Goal: Information Seeking & Learning: Learn about a topic

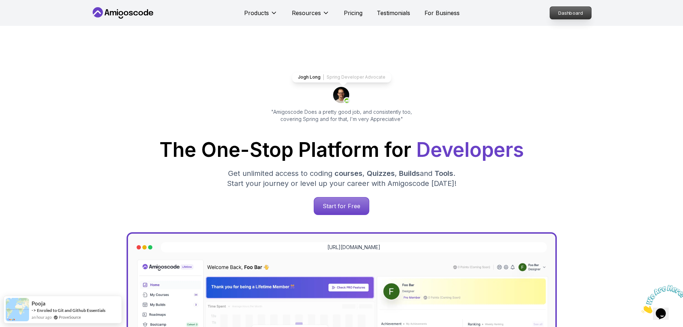
click at [570, 14] on p "Dashboard" at bounding box center [570, 13] width 41 height 12
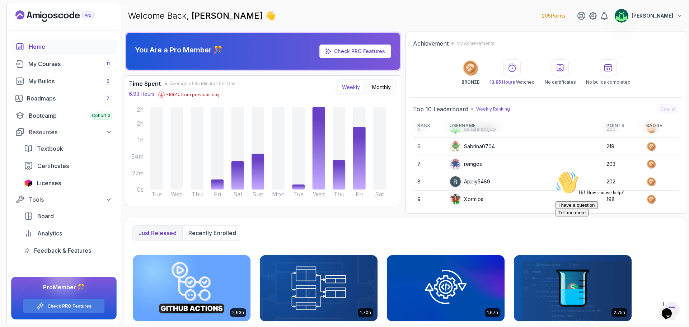
scroll to position [101, 0]
click at [672, 312] on icon "Opens Chat This icon Opens the chat window." at bounding box center [666, 313] width 11 height 11
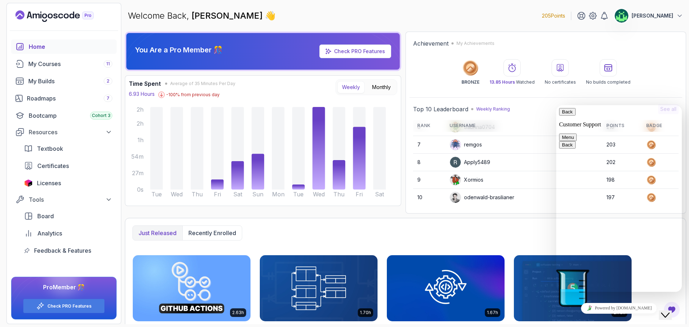
click at [668, 311] on icon "Close Chat This icon closes the chat window." at bounding box center [665, 315] width 9 height 9
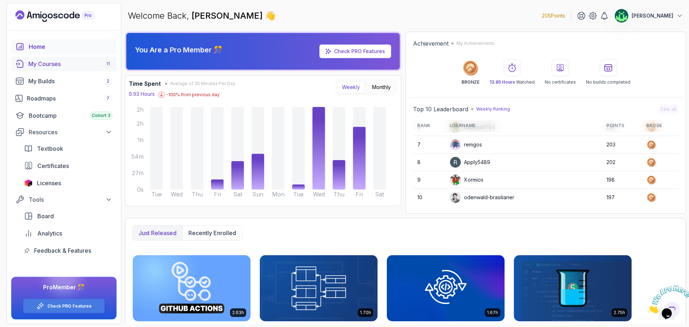
click at [83, 68] on link "My Courses 11" at bounding box center [63, 64] width 105 height 14
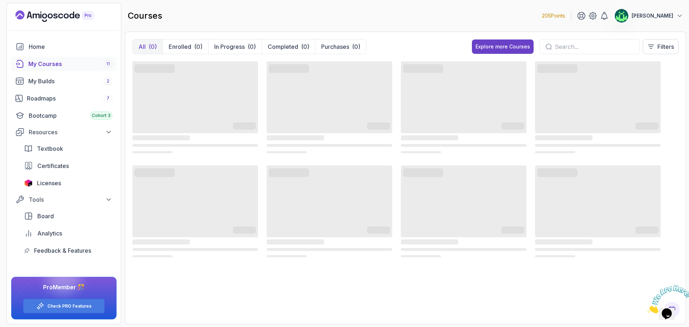
click at [575, 47] on input "text" at bounding box center [594, 46] width 79 height 9
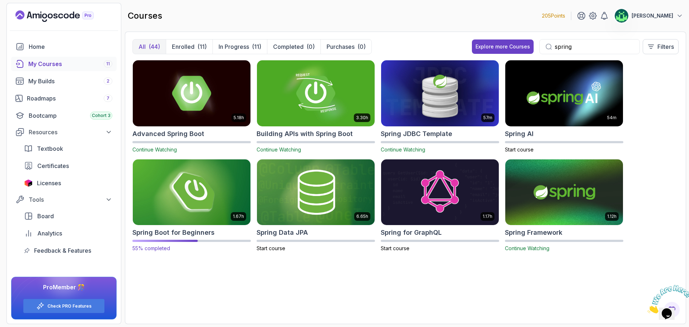
type input "spring"
click at [676, 12] on button "[PERSON_NAME]" at bounding box center [648, 16] width 69 height 14
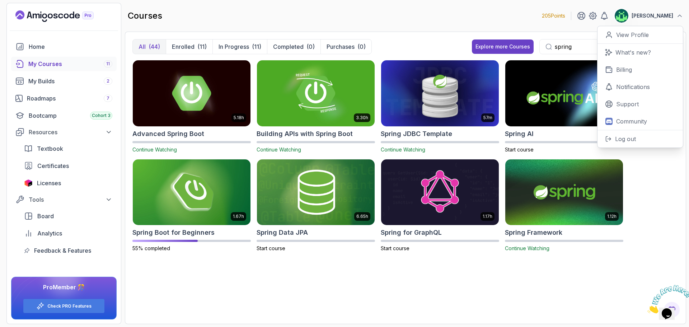
drag, startPoint x: 633, startPoint y: 37, endPoint x: 432, endPoint y: 13, distance: 202.3
click at [432, 13] on div "courses 205 Points Vijay 0 Points View Profile What's new? Billing Notification…" at bounding box center [405, 16] width 561 height 26
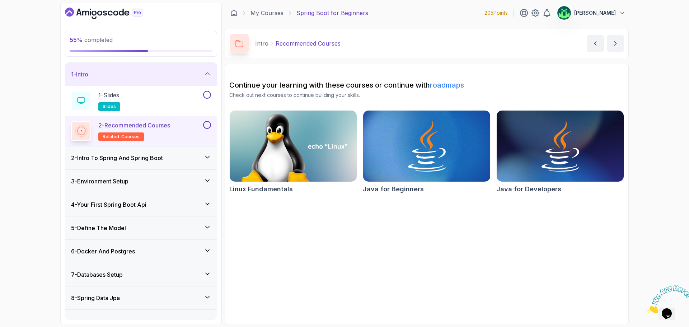
drag, startPoint x: 147, startPoint y: 274, endPoint x: 148, endPoint y: 269, distance: 5.5
click at [147, 274] on div "7 - Databases Setup" at bounding box center [141, 274] width 140 height 9
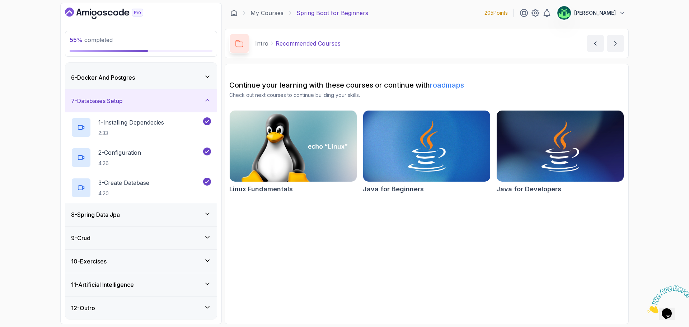
scroll to position [114, 0]
click at [153, 217] on div "8 - Spring Data Jpa" at bounding box center [141, 214] width 140 height 9
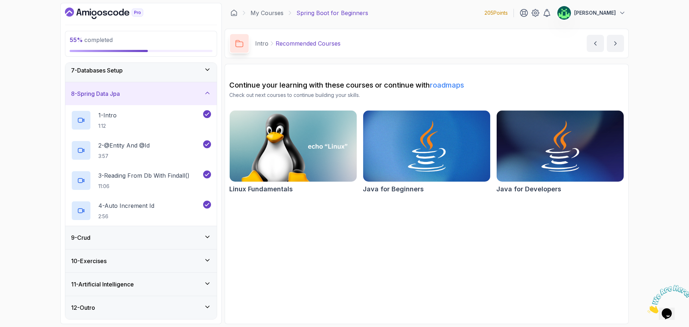
click at [158, 239] on div "9 - Crud" at bounding box center [141, 237] width 140 height 9
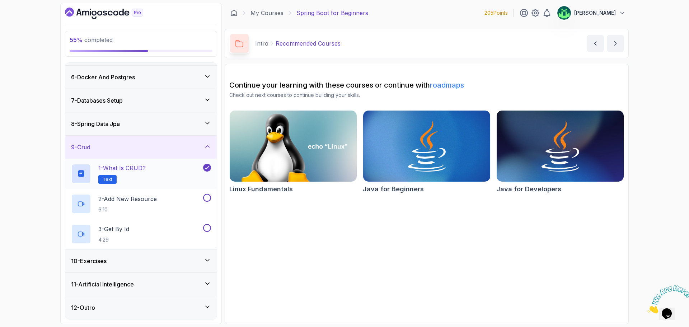
click at [157, 173] on div "1 - What is CRUD? Text" at bounding box center [136, 174] width 131 height 20
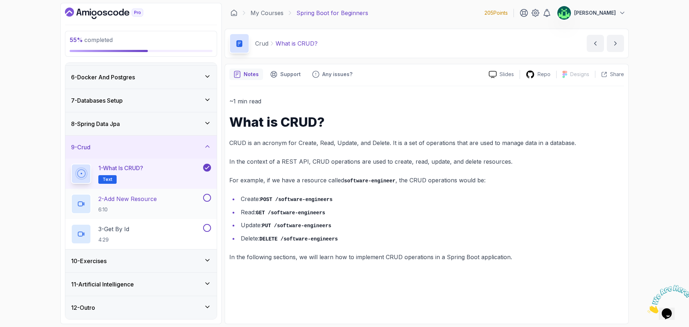
click at [172, 202] on div "2 - Add New Resource 6:10" at bounding box center [136, 204] width 131 height 20
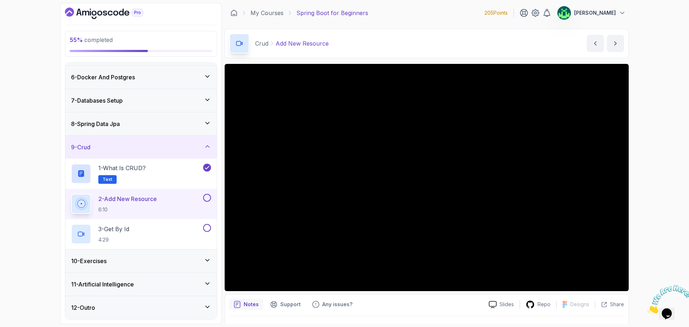
click at [169, 263] on div "10 - Exercises" at bounding box center [141, 260] width 140 height 9
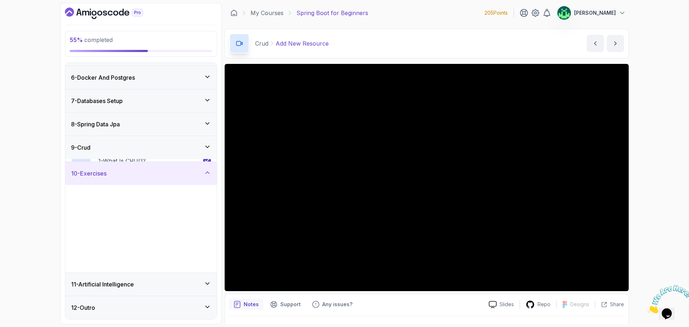
scroll to position [114, 0]
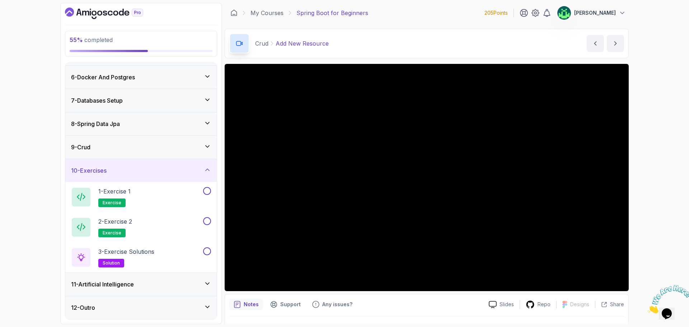
click at [208, 170] on icon at bounding box center [208, 170] width 4 height 2
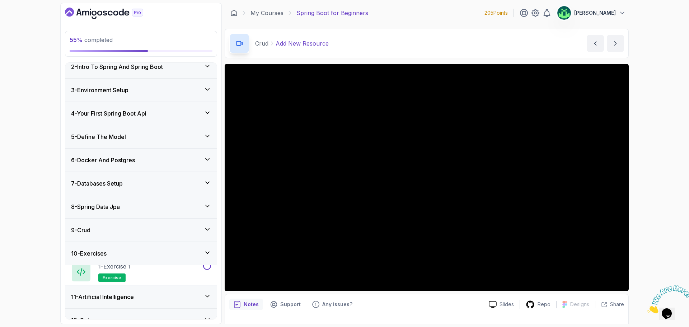
scroll to position [23, 0]
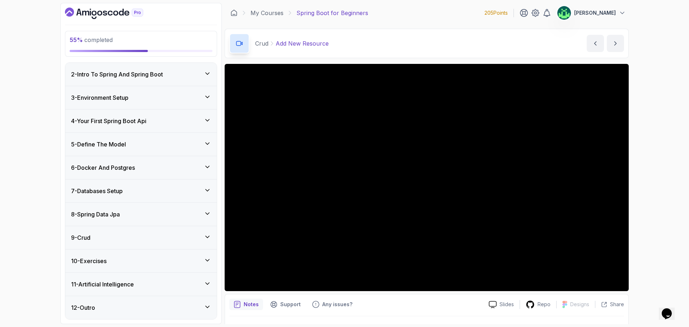
click at [196, 258] on div "10 - Exercises" at bounding box center [141, 260] width 140 height 9
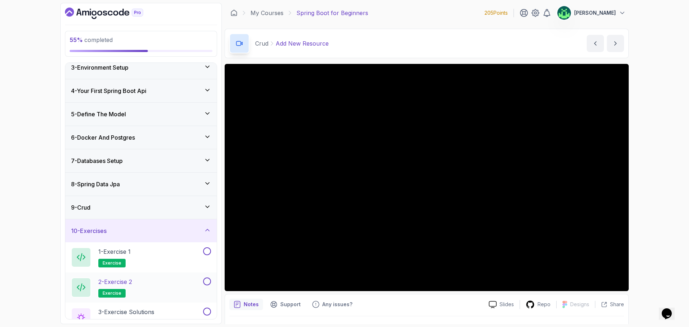
scroll to position [114, 0]
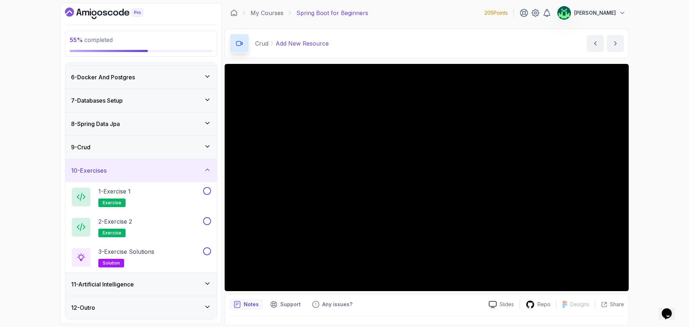
click at [161, 145] on div "9 - Crud" at bounding box center [141, 147] width 140 height 9
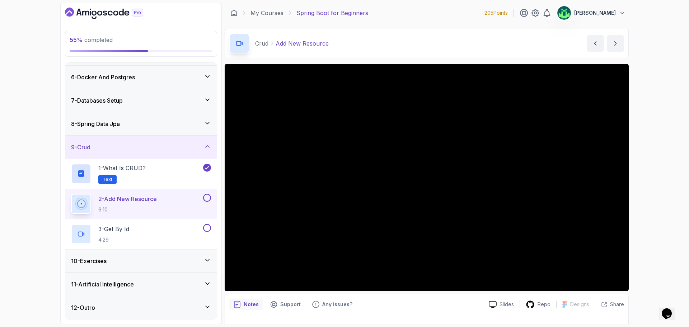
click at [128, 124] on div "8 - Spring Data Jpa" at bounding box center [141, 123] width 140 height 9
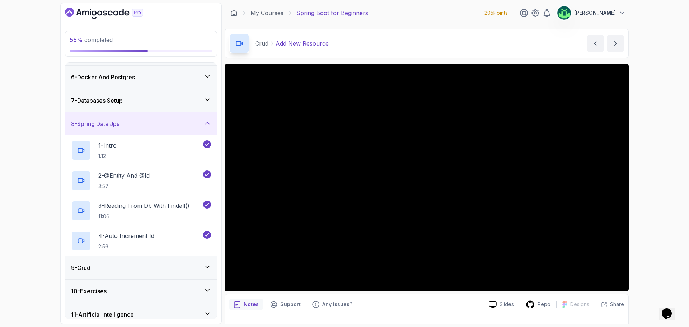
click at [127, 125] on div "8 - Spring Data Jpa" at bounding box center [141, 123] width 140 height 9
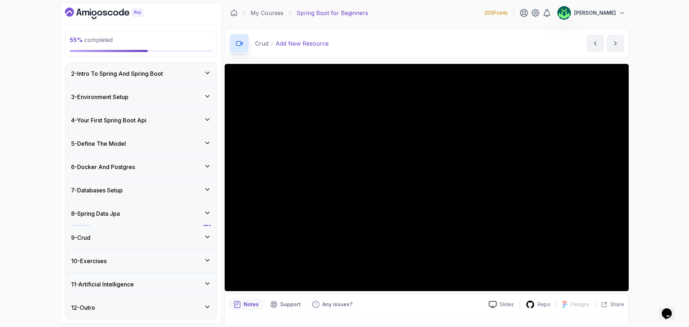
scroll to position [23, 0]
click at [151, 170] on div "6 - Docker And Postgres" at bounding box center [141, 167] width 140 height 9
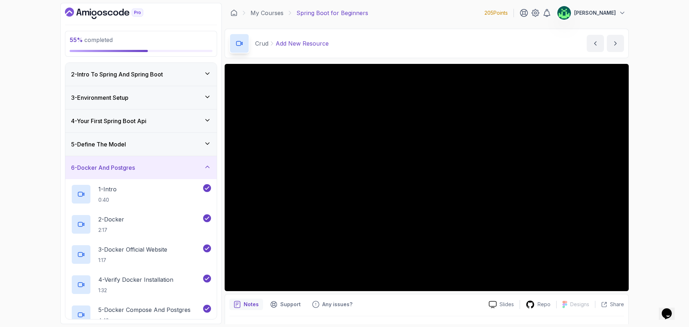
click at [150, 171] on div "6 - Docker And Postgres" at bounding box center [141, 167] width 140 height 9
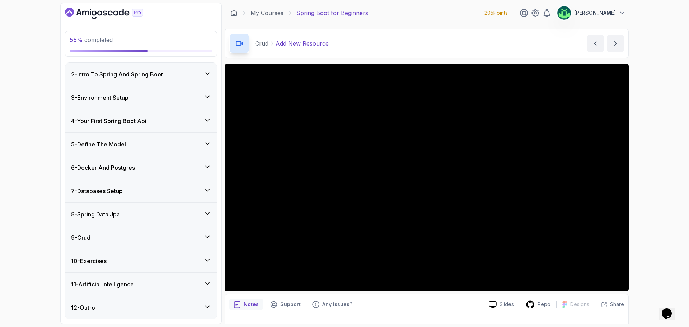
click at [161, 239] on div "9 - Crud" at bounding box center [141, 237] width 140 height 9
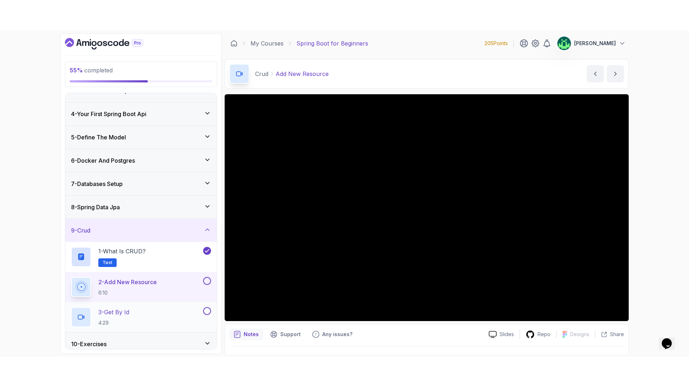
scroll to position [114, 0]
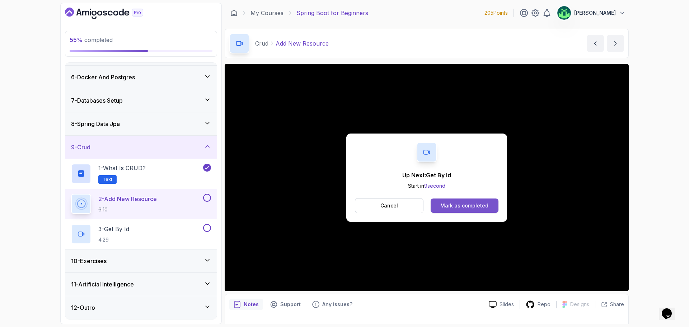
click at [471, 207] on div "Mark as completed" at bounding box center [464, 205] width 48 height 7
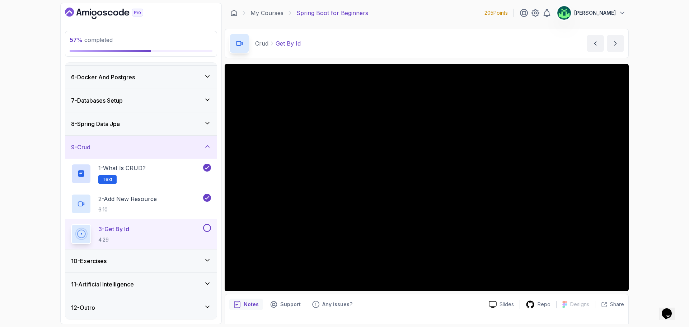
scroll to position [17, 0]
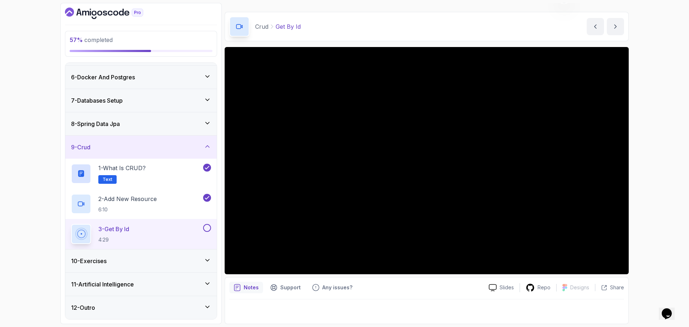
click at [131, 258] on div "10 - Exercises" at bounding box center [141, 260] width 140 height 9
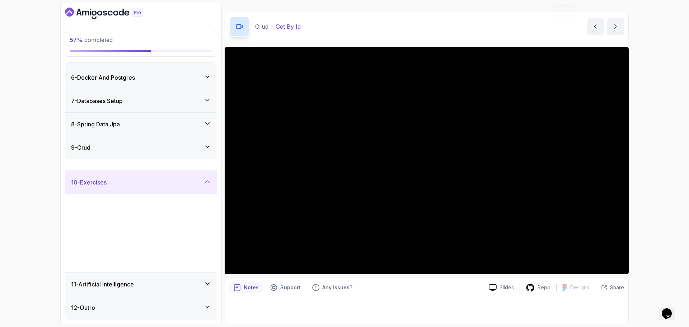
scroll to position [114, 0]
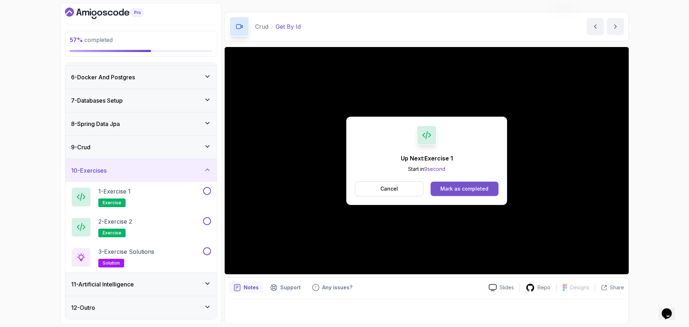
click at [461, 193] on button "Mark as completed" at bounding box center [464, 189] width 68 height 14
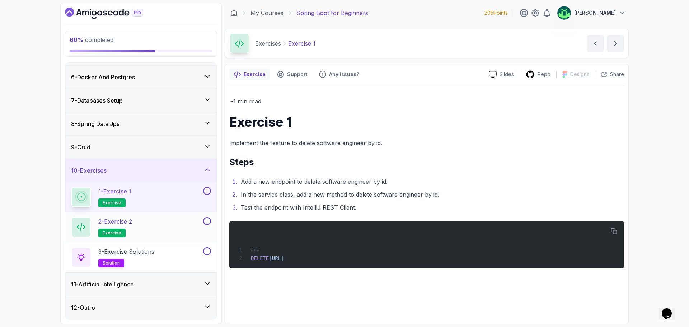
click at [147, 224] on div "2 - Exercise 2 exercise" at bounding box center [136, 227] width 131 height 20
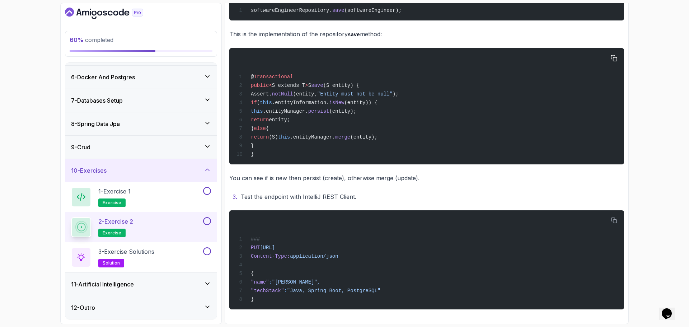
scroll to position [233, 0]
click at [167, 251] on div "3 - Exercise Solutions solution" at bounding box center [136, 257] width 131 height 20
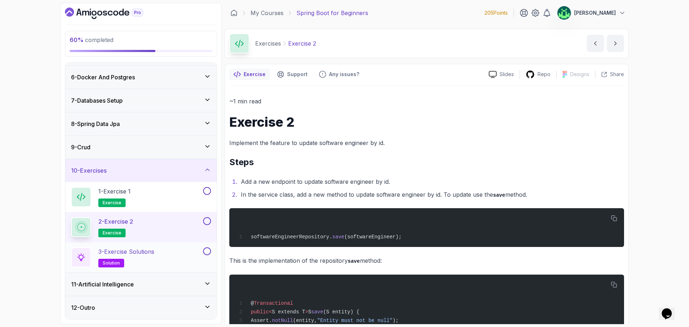
click at [167, 251] on div "3 - Exercise Solutions solution" at bounding box center [136, 257] width 131 height 20
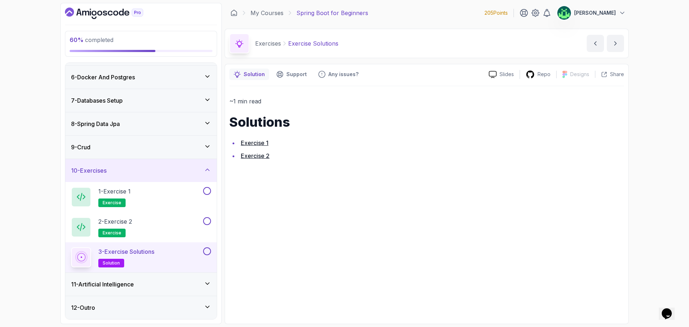
click at [146, 289] on div "11 - Artificial Intelligence" at bounding box center [140, 284] width 151 height 23
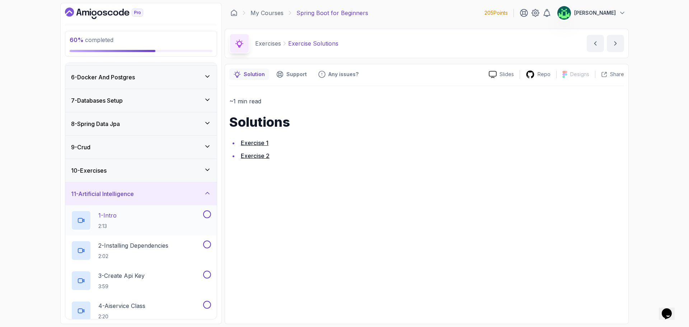
click at [151, 220] on div "1 - Intro 2:13" at bounding box center [136, 220] width 131 height 20
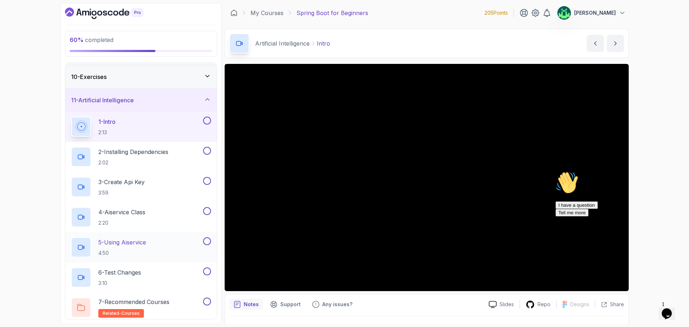
scroll to position [234, 0]
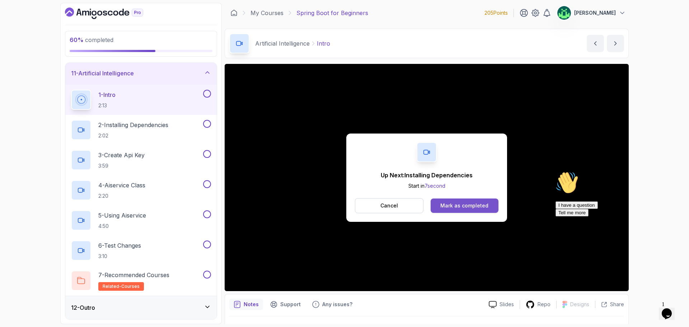
click at [454, 210] on button "Mark as completed" at bounding box center [464, 205] width 68 height 14
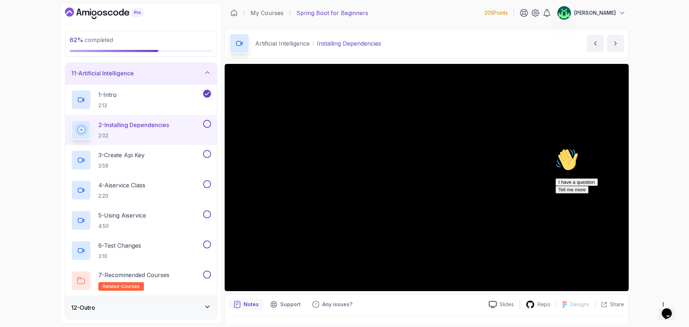
click at [555, 148] on icon "Chat attention grabber" at bounding box center [555, 148] width 0 height 0
click at [675, 307] on img at bounding box center [669, 299] width 44 height 28
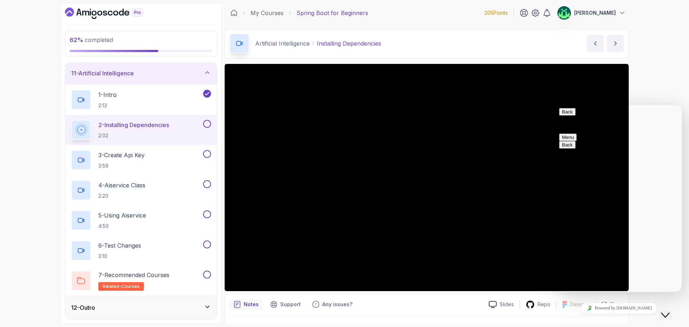
click at [669, 311] on div "Close Chat This icon closes the chat window." at bounding box center [665, 315] width 9 height 9
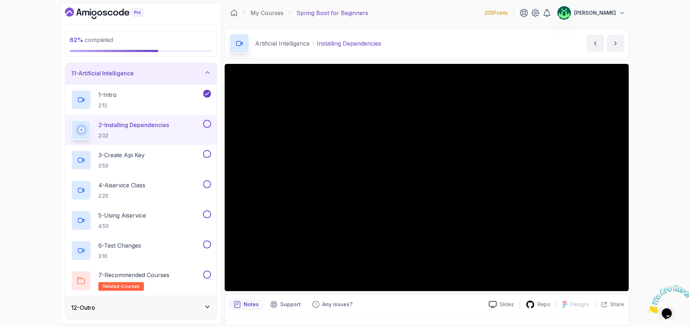
click at [647, 308] on icon "Close" at bounding box center [647, 311] width 0 height 6
click at [667, 106] on div "62 % completed 1 - Intro 2 - Intro To Spring And Spring Boot 3 - Environment Se…" at bounding box center [344, 163] width 689 height 327
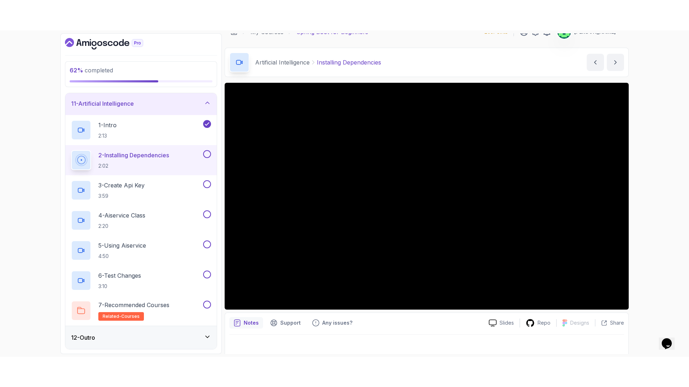
scroll to position [17, 0]
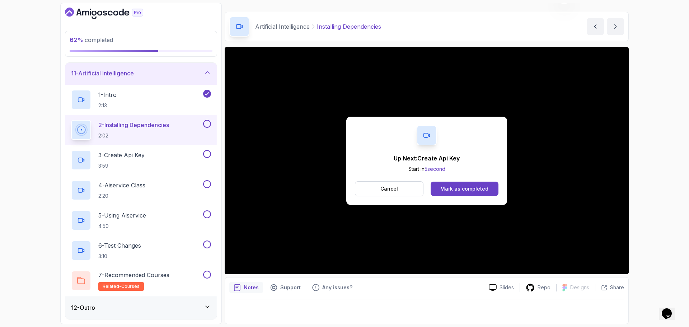
click at [375, 187] on button "Cancel" at bounding box center [389, 188] width 69 height 15
click at [472, 191] on div "Mark as completed" at bounding box center [464, 188] width 48 height 7
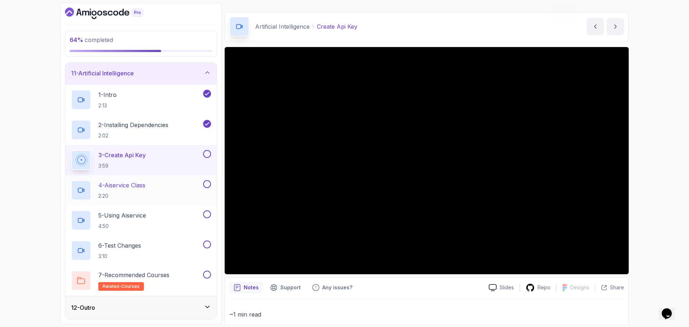
click at [157, 186] on div "4 - Aiservice Class 2:20" at bounding box center [136, 190] width 131 height 20
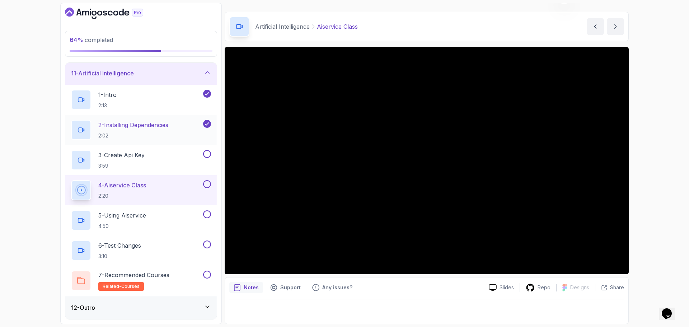
click at [160, 126] on p "2 - Installing Dependencies" at bounding box center [133, 125] width 70 height 9
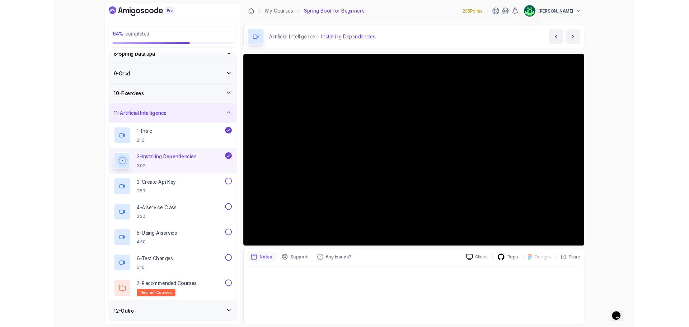
scroll to position [234, 0]
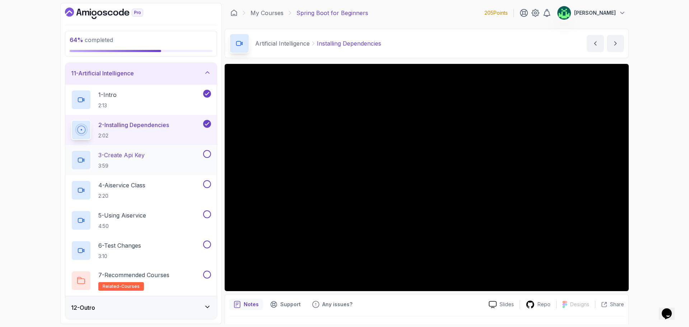
click at [149, 168] on div "3 - Create Api Key 3:59" at bounding box center [136, 160] width 131 height 20
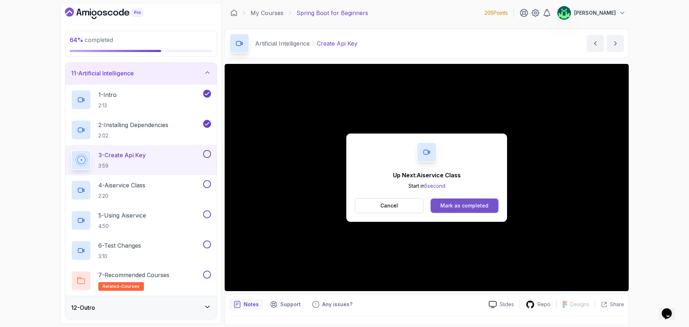
click at [475, 206] on div "Mark as completed" at bounding box center [464, 205] width 48 height 7
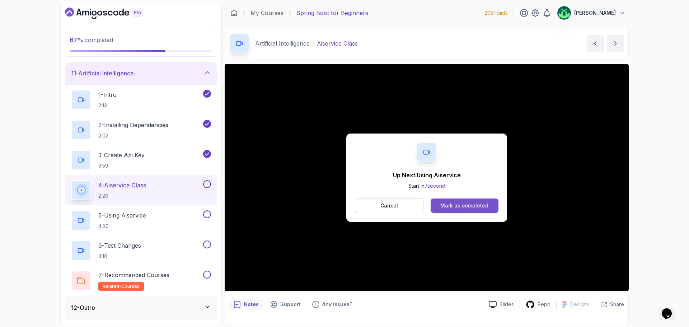
click at [467, 203] on div "Mark as completed" at bounding box center [464, 205] width 48 height 7
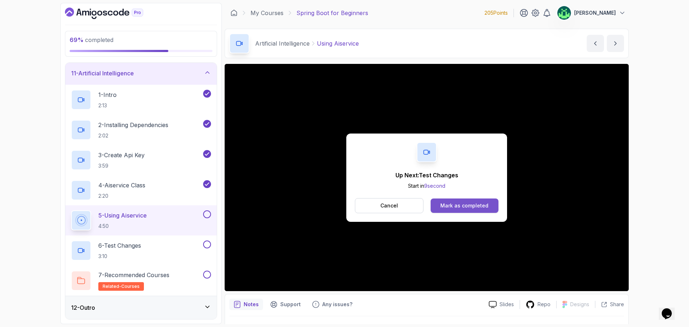
click at [477, 208] on div "Mark as completed" at bounding box center [464, 205] width 48 height 7
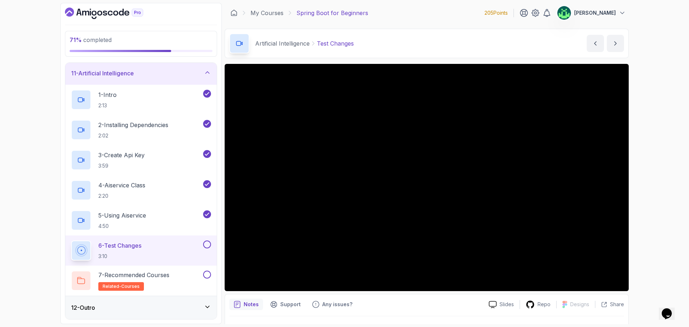
click at [176, 309] on div "12 - Outro" at bounding box center [141, 307] width 140 height 9
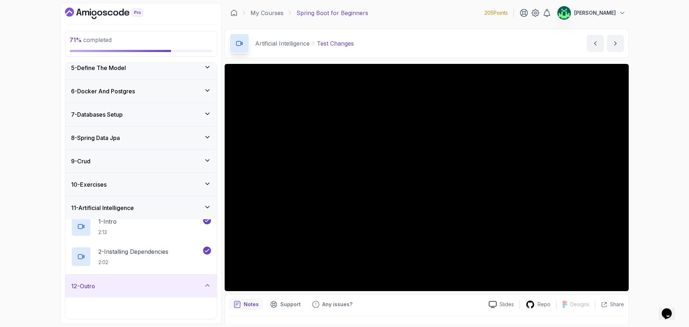
scroll to position [84, 0]
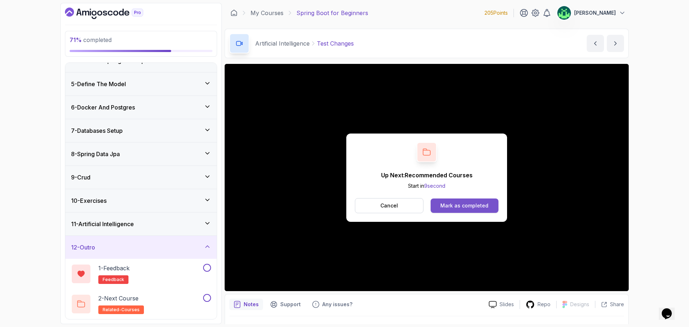
click at [486, 209] on button "Mark as completed" at bounding box center [464, 205] width 68 height 14
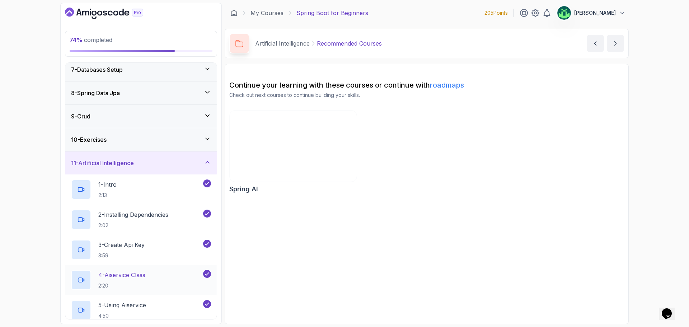
scroll to position [234, 0]
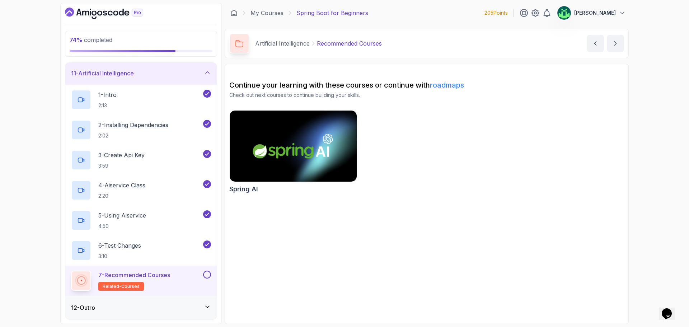
click at [188, 274] on div "7 - Recommended Courses related-courses" at bounding box center [136, 280] width 131 height 20
click at [188, 306] on div "12 - Outro" at bounding box center [141, 307] width 140 height 9
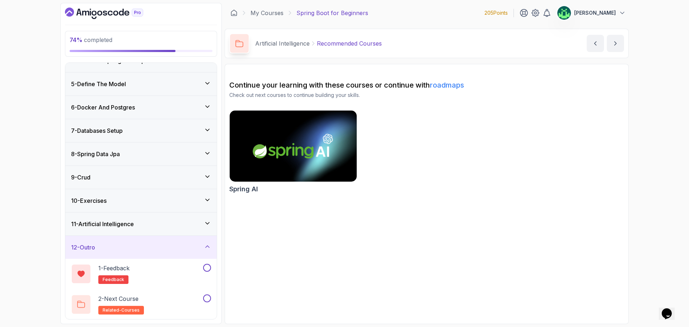
scroll to position [84, 0]
click at [173, 303] on div "2 - Next Course related-courses" at bounding box center [136, 304] width 131 height 20
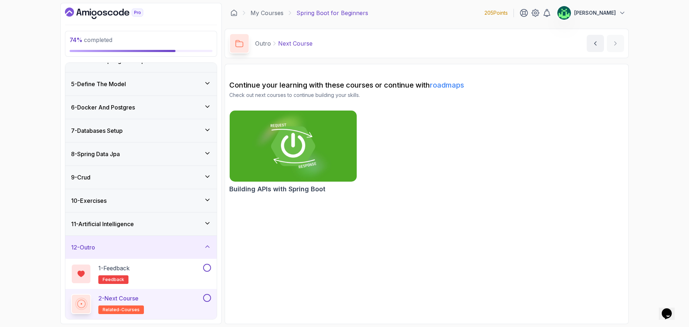
click at [303, 151] on img at bounding box center [292, 146] width 133 height 75
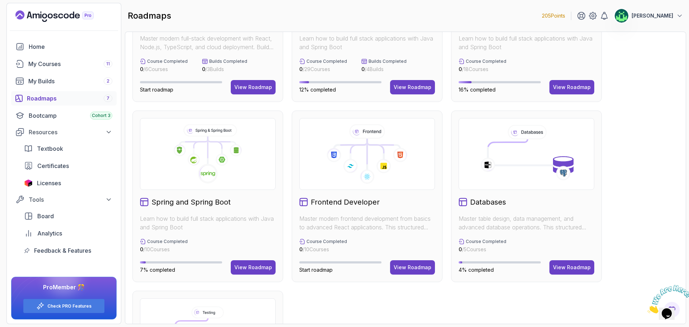
scroll to position [143, 0]
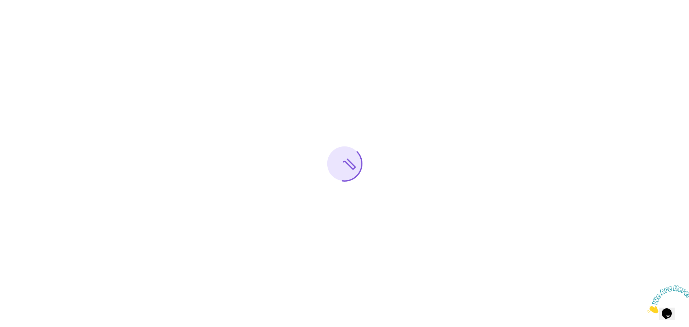
click at [647, 308] on icon "Close" at bounding box center [647, 311] width 0 height 6
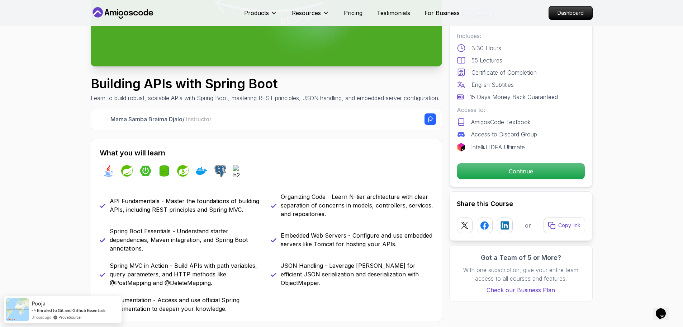
scroll to position [179, 0]
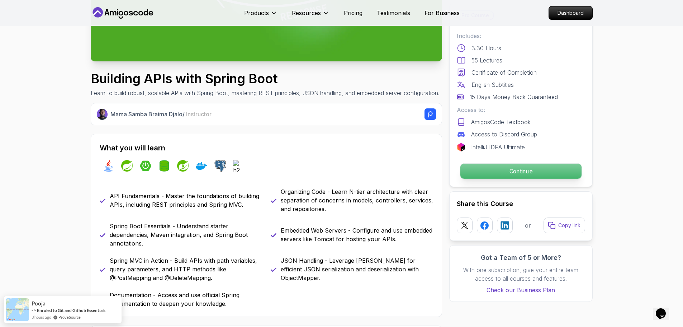
click at [552, 174] on p "Continue" at bounding box center [520, 171] width 121 height 15
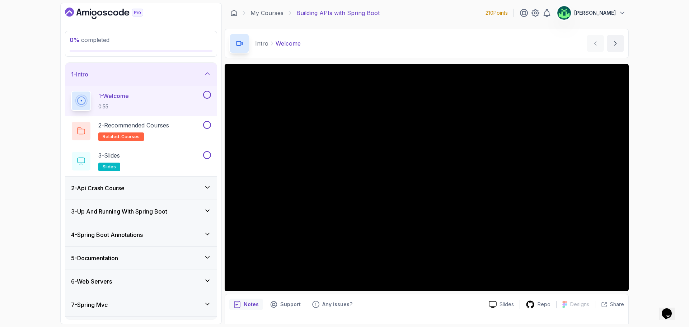
scroll to position [67, 0]
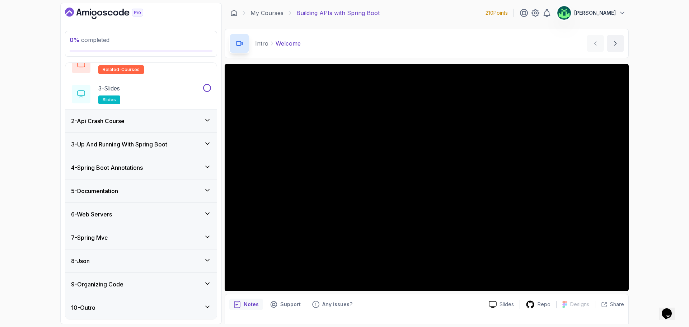
click at [85, 262] on h3 "8 - Json" at bounding box center [80, 260] width 19 height 9
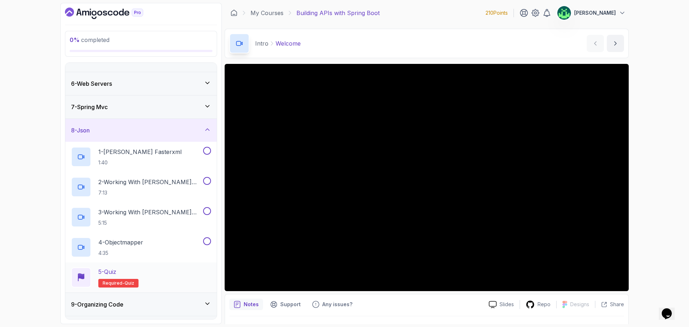
scroll to position [108, 0]
click at [153, 304] on div "9 - Organizing Code" at bounding box center [141, 304] width 140 height 9
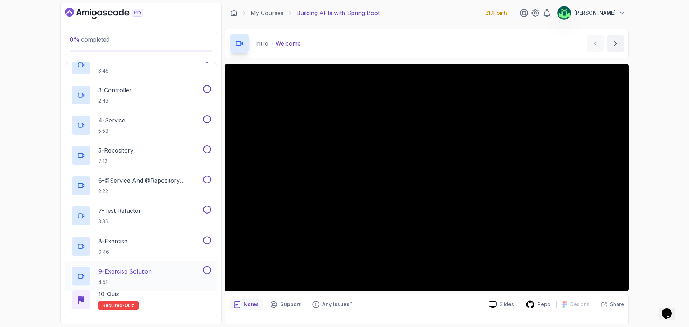
scroll to position [278, 0]
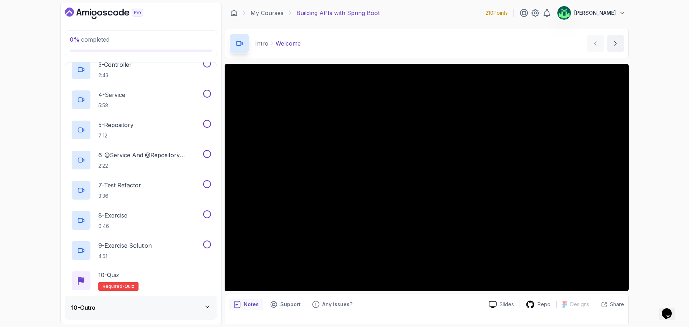
click at [152, 315] on div "10 - Outro" at bounding box center [140, 307] width 151 height 23
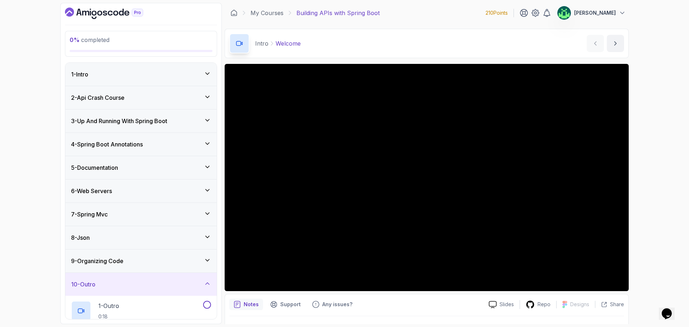
scroll to position [67, 0]
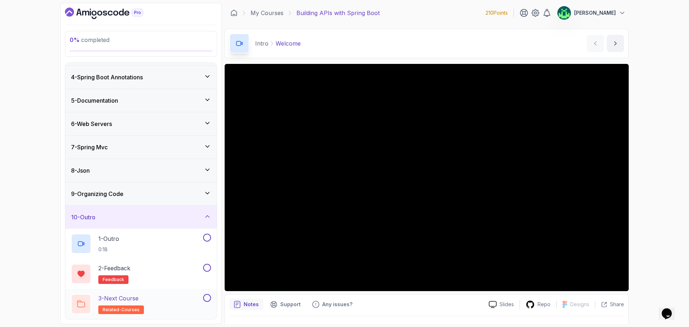
click at [145, 302] on div "3 - Next Course related-courses" at bounding box center [136, 304] width 131 height 20
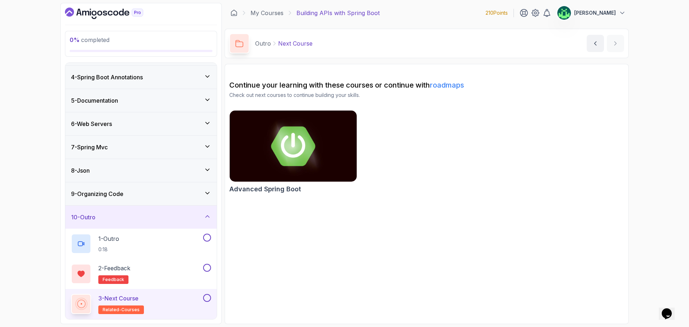
click at [323, 153] on img at bounding box center [292, 146] width 133 height 75
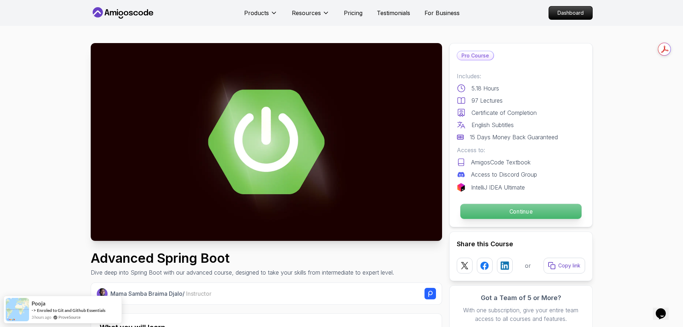
click at [522, 213] on p "Continue" at bounding box center [520, 211] width 121 height 15
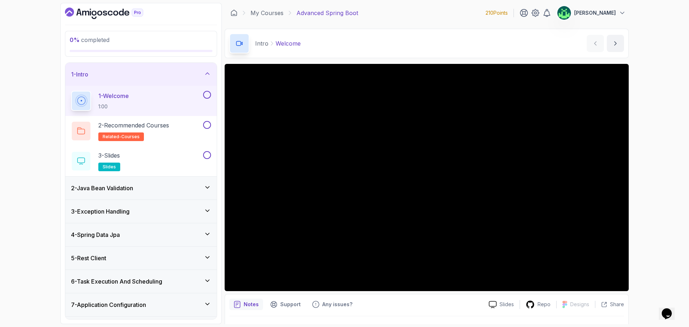
click at [206, 72] on icon at bounding box center [207, 73] width 7 height 7
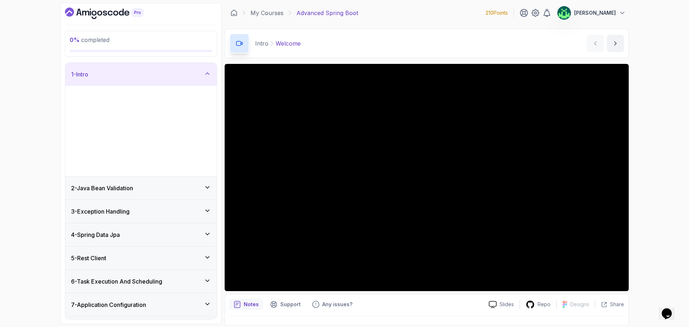
click at [206, 72] on icon at bounding box center [207, 73] width 7 height 7
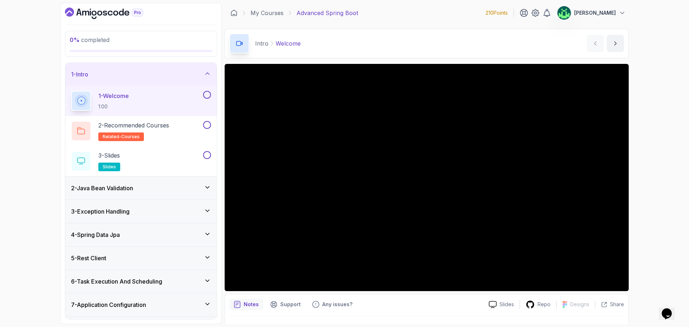
click at [203, 73] on div "1 - Intro" at bounding box center [141, 74] width 140 height 9
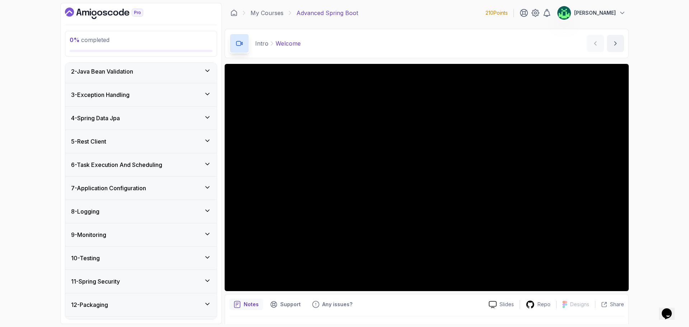
scroll to position [47, 0]
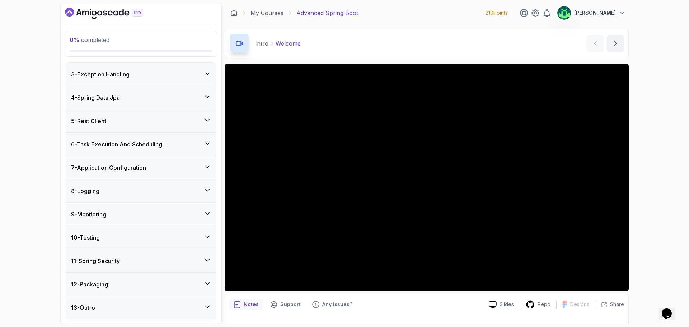
click at [170, 307] on div "13 - Outro" at bounding box center [141, 307] width 140 height 9
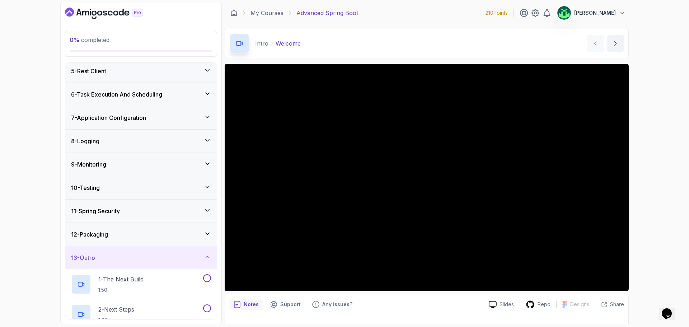
scroll to position [167, 0]
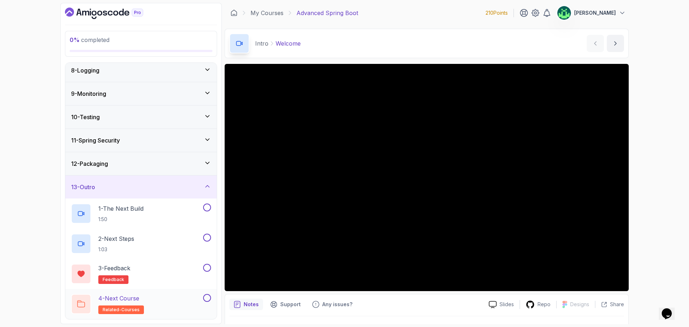
click at [164, 302] on div "4 - Next Course related-courses" at bounding box center [136, 304] width 131 height 20
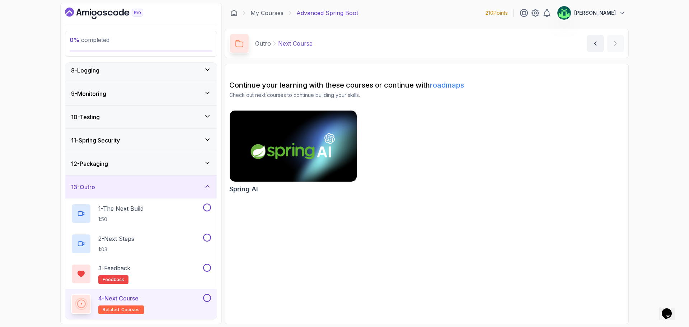
click at [314, 140] on img at bounding box center [292, 146] width 133 height 75
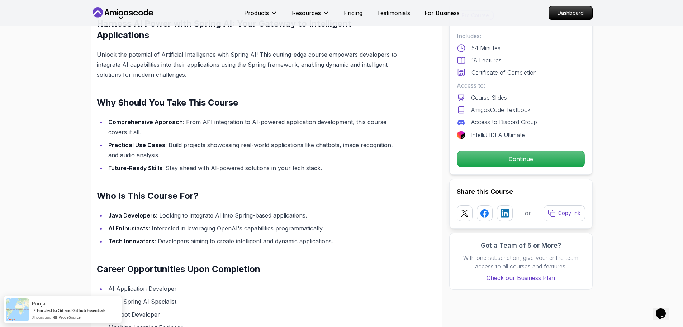
scroll to position [682, 0]
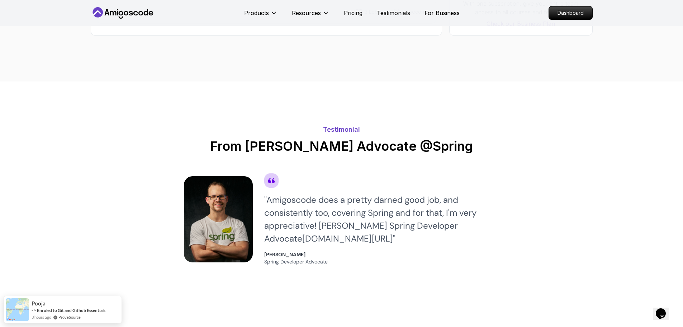
scroll to position [1004, 0]
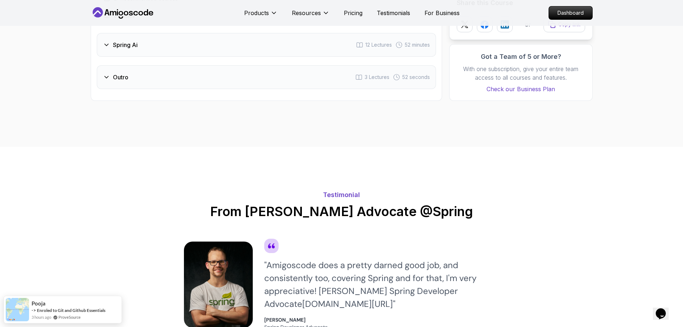
click at [131, 81] on div "Outro 3 Lectures 52 seconds" at bounding box center [266, 77] width 339 height 24
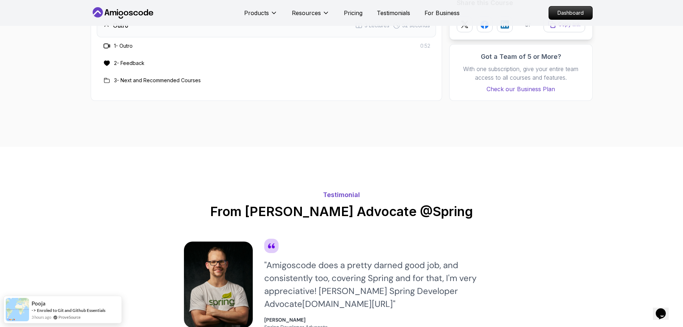
click at [131, 81] on h3 "3 - Next and Recommended Courses" at bounding box center [157, 80] width 87 height 7
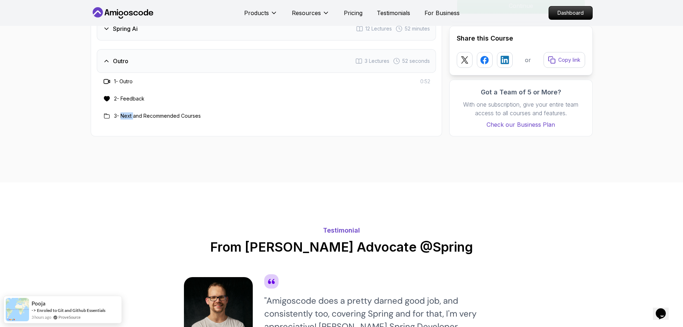
scroll to position [897, 0]
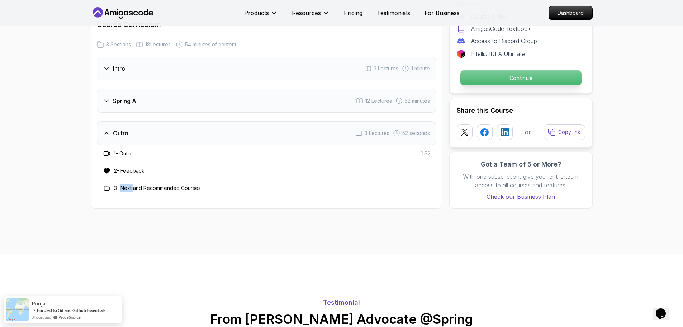
click at [516, 80] on p "Continue" at bounding box center [520, 77] width 121 height 15
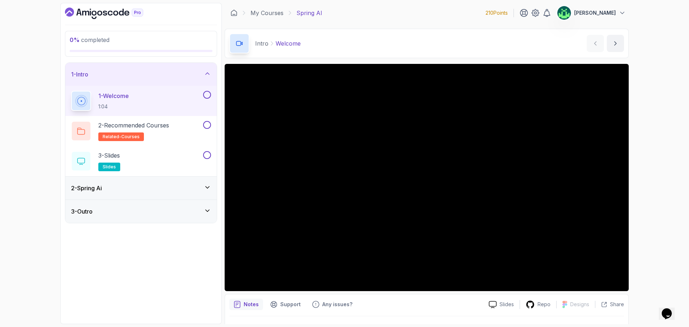
click at [147, 208] on div "3 - Outro" at bounding box center [141, 211] width 140 height 9
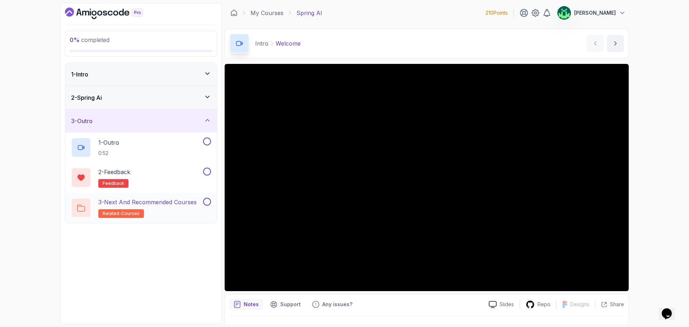
click at [178, 209] on h2 "3 - Next and Recommended Courses related-courses" at bounding box center [147, 208] width 98 height 20
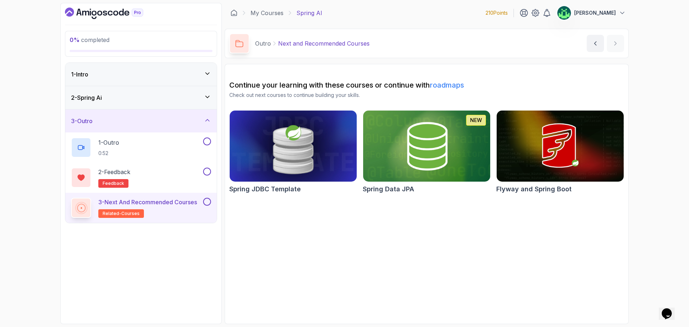
click at [314, 164] on img at bounding box center [292, 146] width 133 height 75
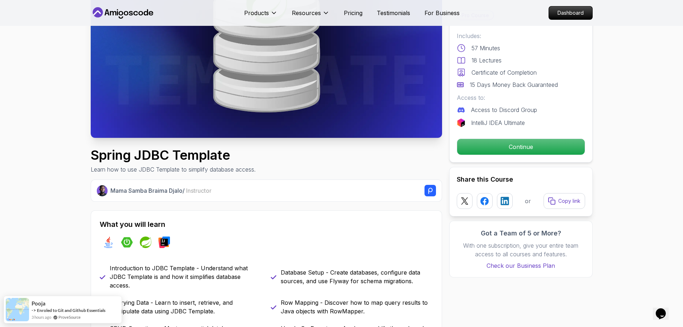
scroll to position [215, 0]
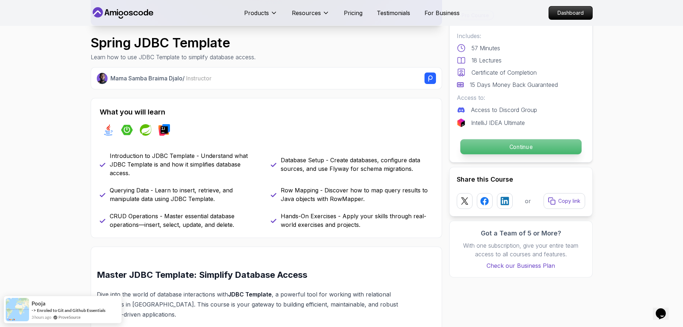
click at [546, 147] on p "Continue" at bounding box center [520, 146] width 121 height 15
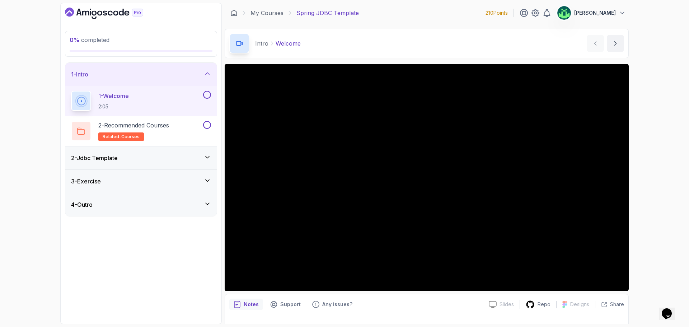
click at [125, 152] on div "2 - Jdbc Template" at bounding box center [140, 157] width 151 height 23
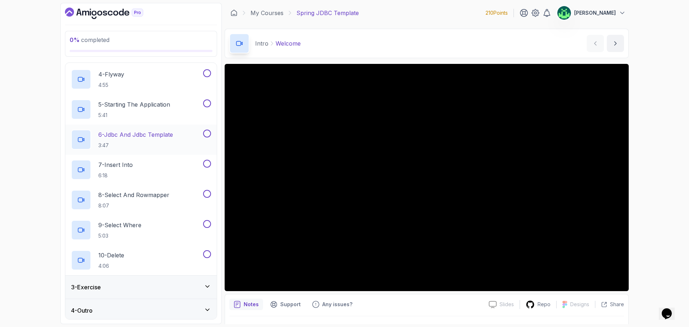
scroll to position [138, 0]
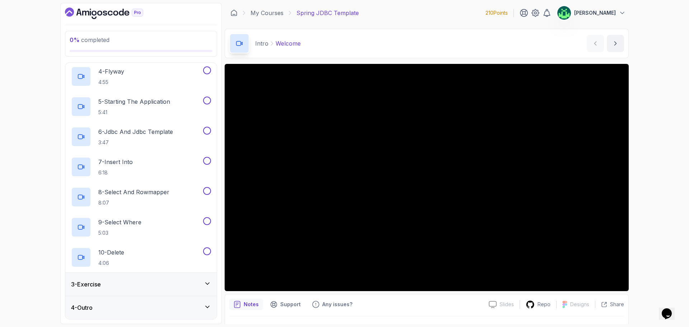
click at [139, 281] on div "3 - Exercise" at bounding box center [141, 284] width 140 height 9
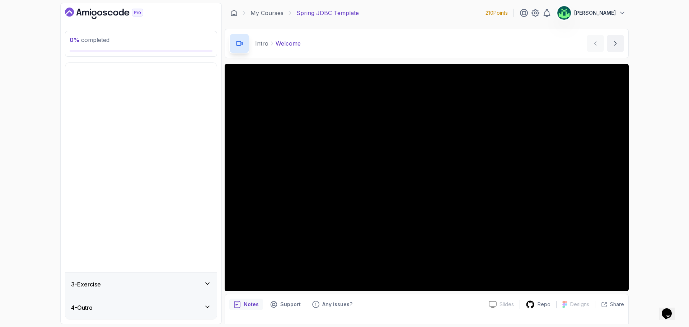
scroll to position [0, 0]
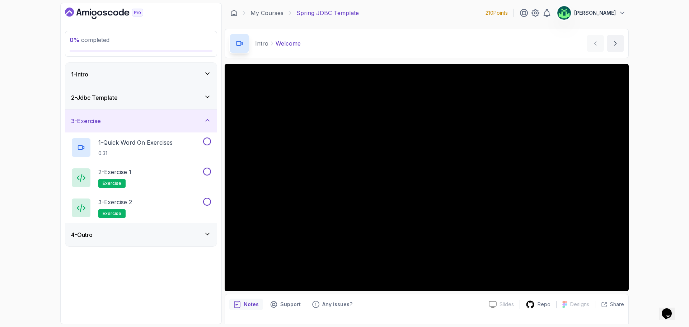
click at [139, 232] on div "4 - Outro" at bounding box center [141, 234] width 140 height 9
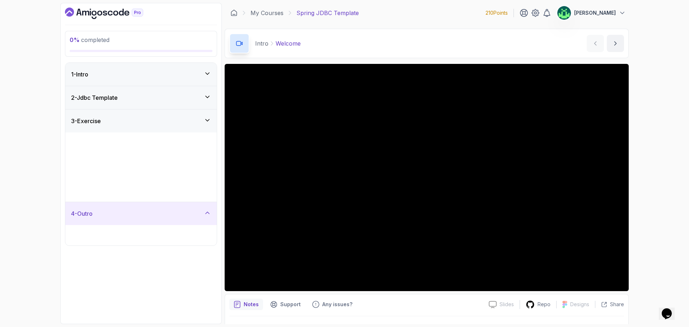
click at [139, 233] on div "4 - Outro 1 - Next Steps 1:23 2 - Feedback feedback 3 - Next and Recommended Co…" at bounding box center [140, 224] width 151 height 44
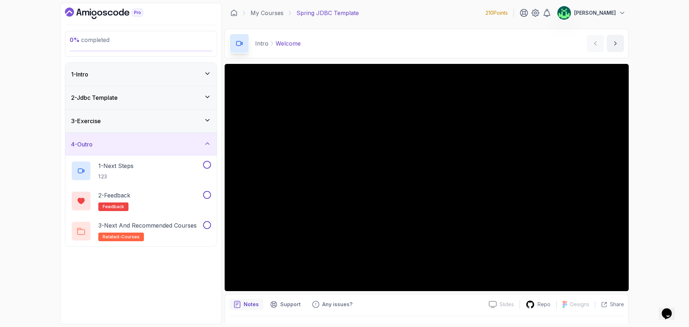
click at [158, 149] on div "4 - Outro" at bounding box center [140, 144] width 151 height 23
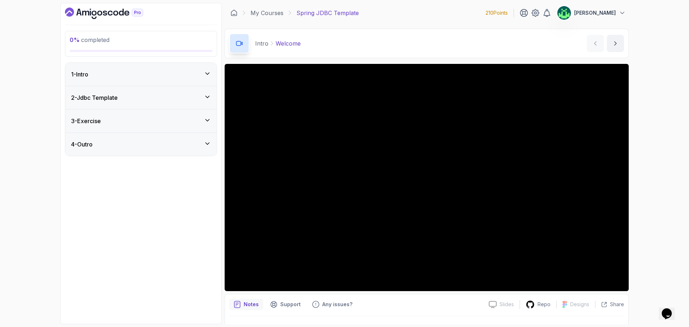
click at [164, 121] on div "3 - Exercise" at bounding box center [141, 121] width 140 height 9
click at [165, 103] on div "2 - Jdbc Template" at bounding box center [140, 97] width 151 height 23
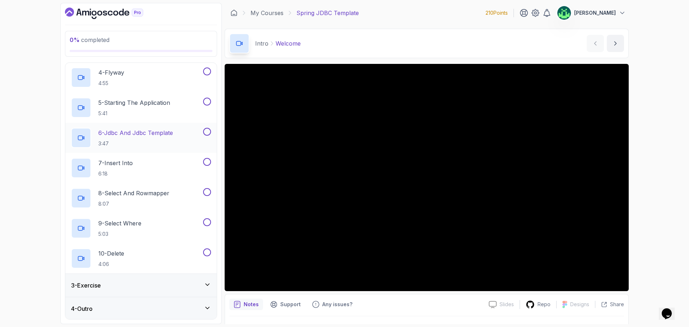
scroll to position [138, 0]
